Goal: Information Seeking & Learning: Find specific fact

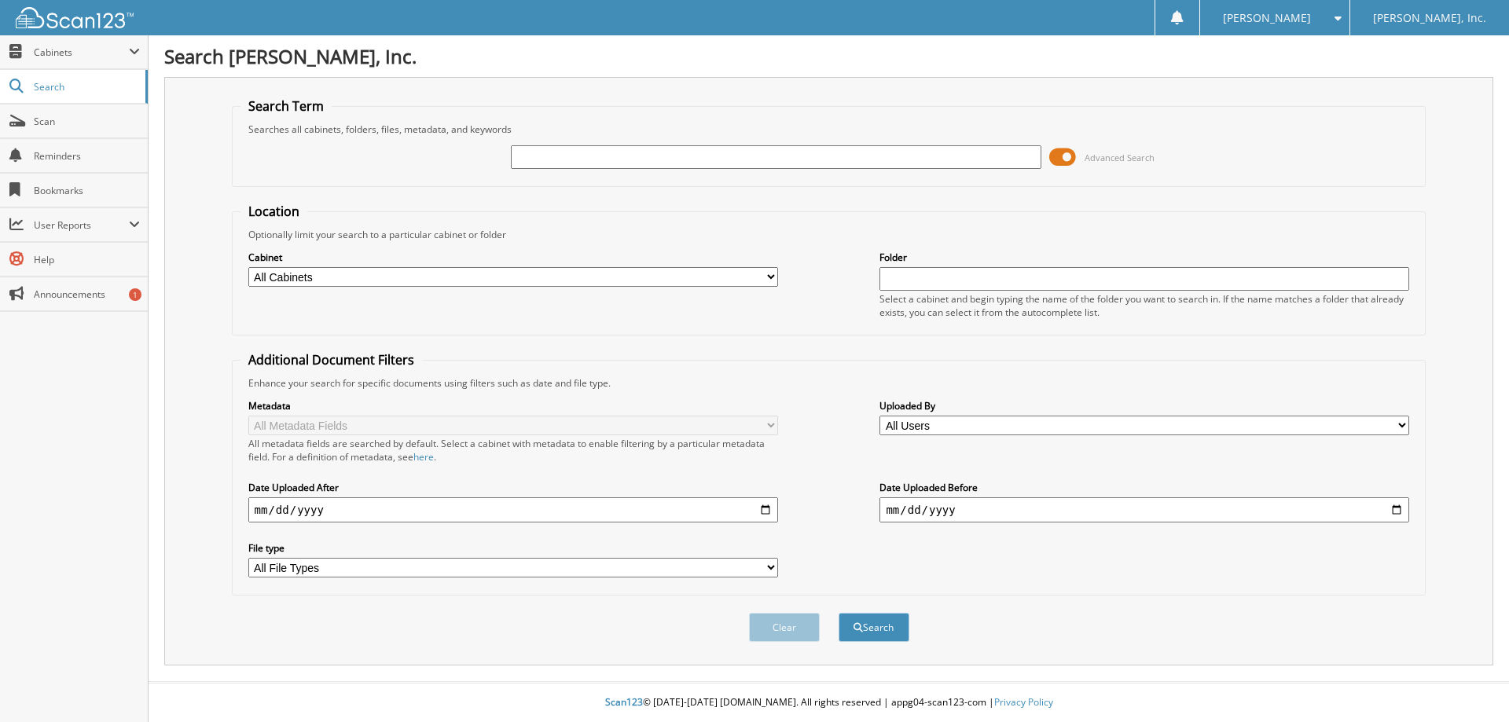
click at [721, 161] on input "text" at bounding box center [776, 157] width 530 height 24
click at [564, 146] on input "text" at bounding box center [776, 157] width 530 height 24
type input "115863"
click at [839, 613] on button "Search" at bounding box center [874, 627] width 71 height 29
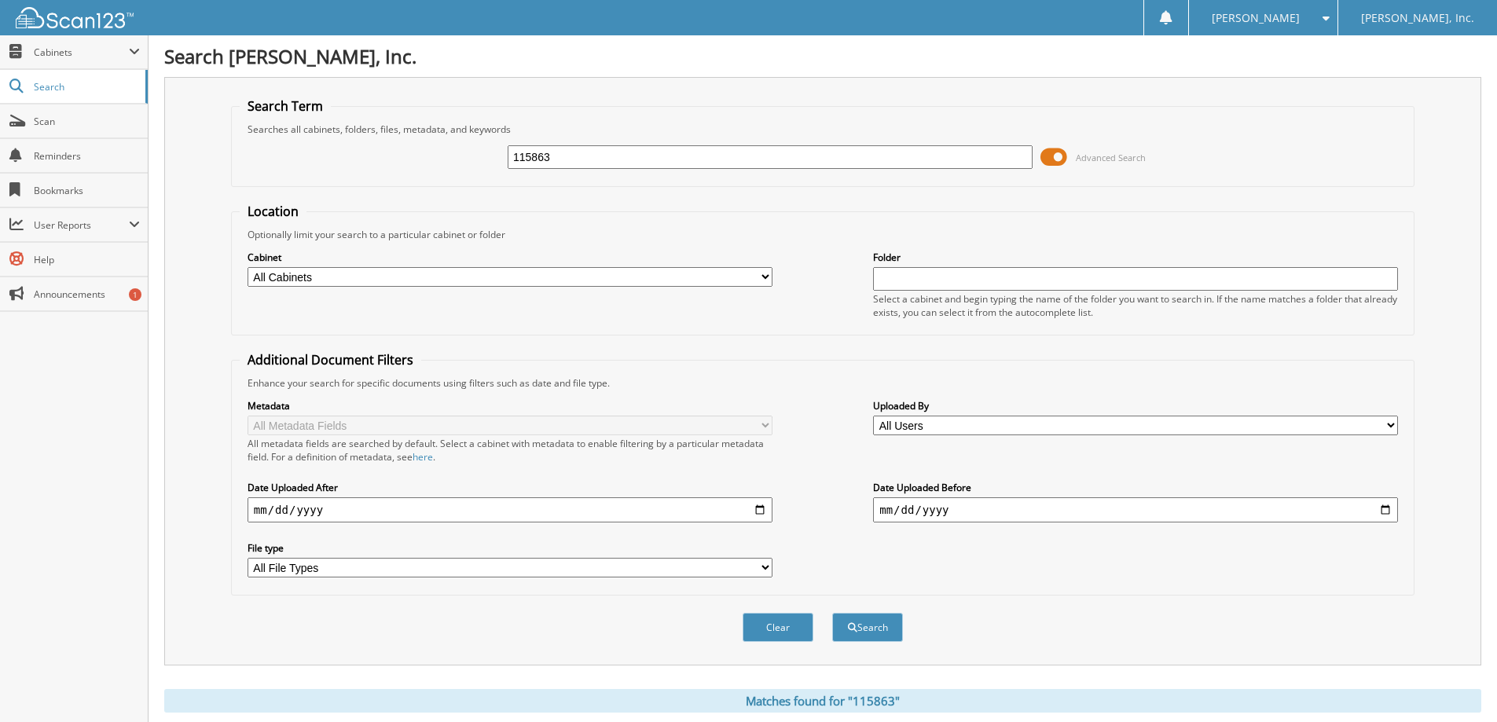
click at [1054, 151] on span at bounding box center [1054, 157] width 27 height 24
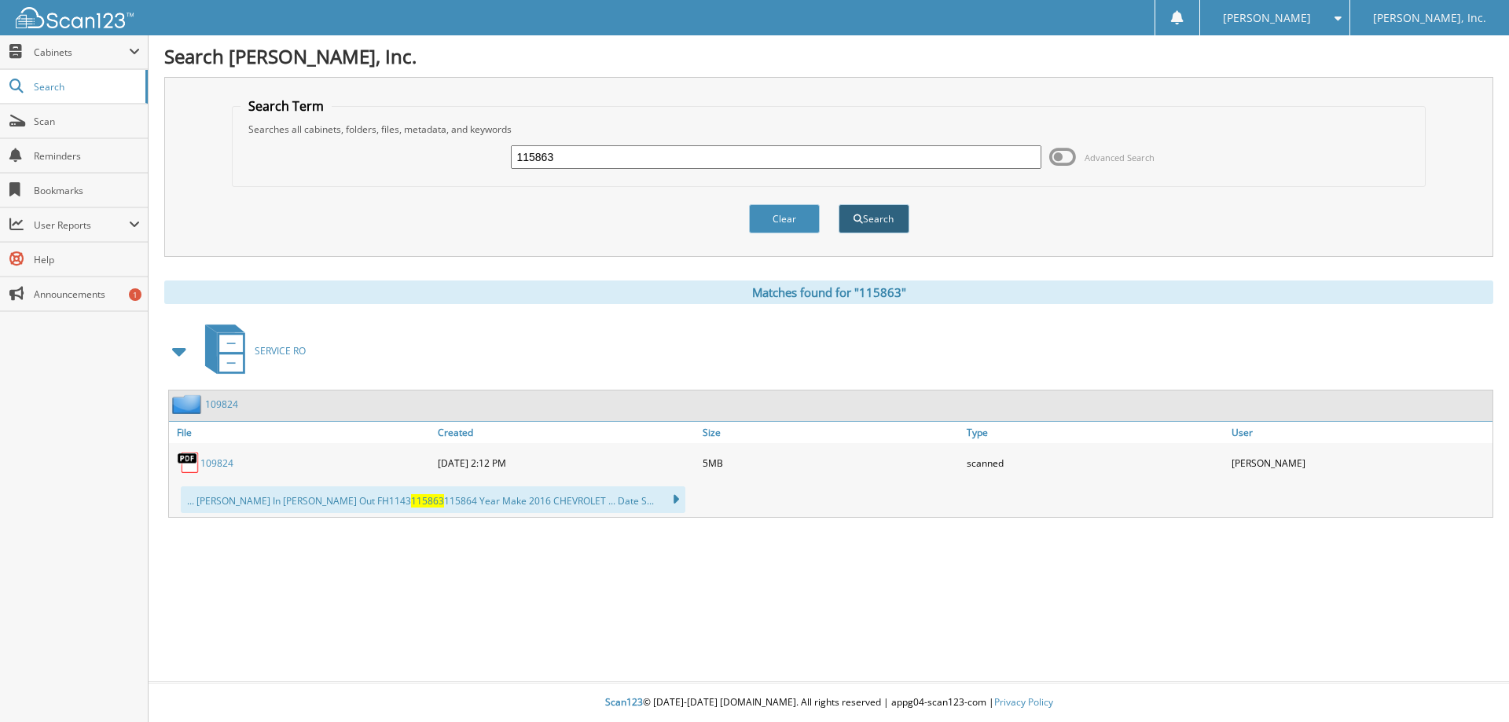
click at [876, 228] on button "Search" at bounding box center [874, 218] width 71 height 29
